Goal: Transaction & Acquisition: Purchase product/service

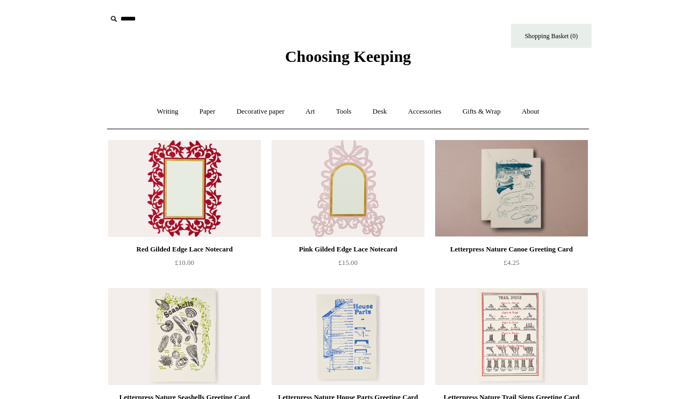
click at [335, 200] on img at bounding box center [348, 188] width 153 height 97
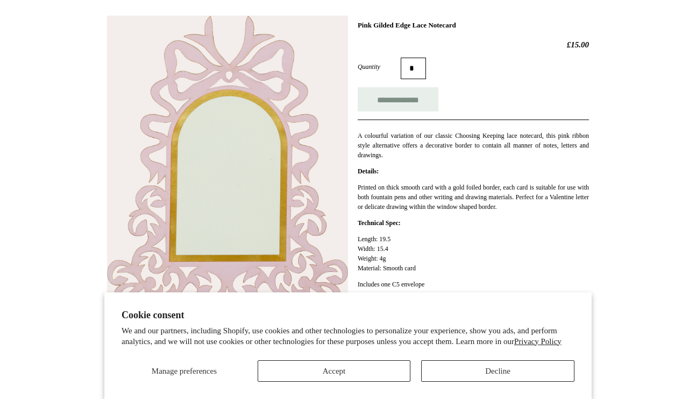
scroll to position [148, 0]
click at [204, 148] on img at bounding box center [227, 173] width 241 height 313
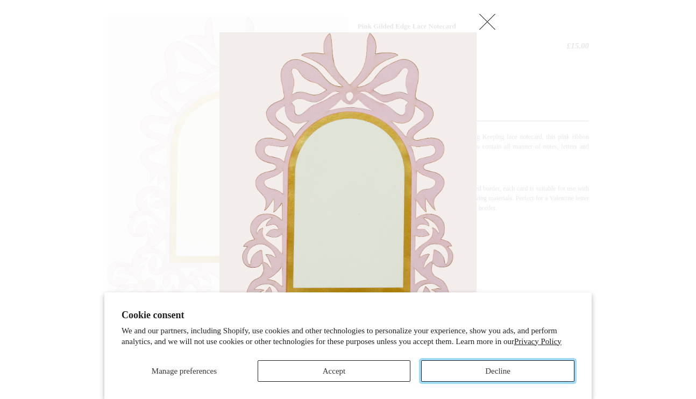
click at [485, 370] on button "Decline" at bounding box center [497, 371] width 153 height 22
